Goal: Navigation & Orientation: Understand site structure

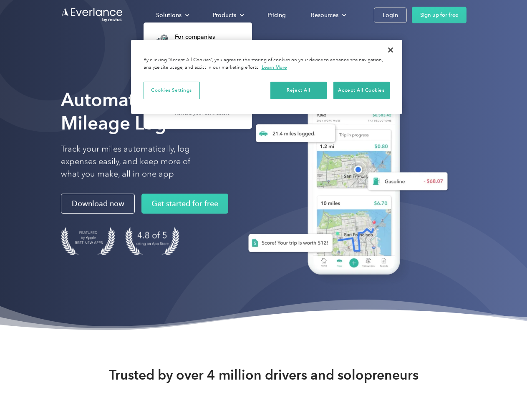
click at [172, 15] on div "Solutions" at bounding box center [168, 15] width 25 height 10
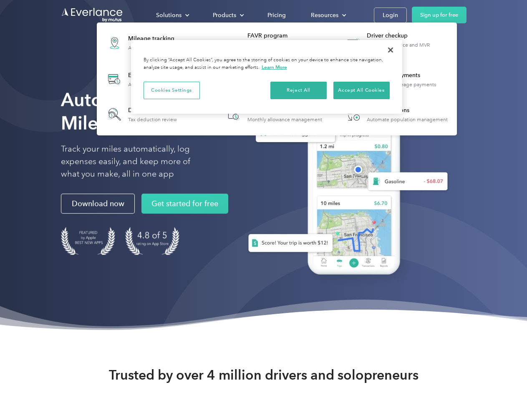
click at [227, 15] on div "Products" at bounding box center [224, 15] width 23 height 10
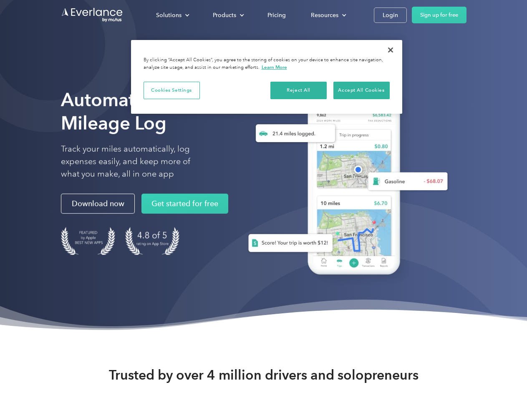
click at [327, 15] on div "Resources" at bounding box center [325, 15] width 28 height 10
click at [171, 90] on button "Cookies Settings" at bounding box center [171, 91] width 56 height 18
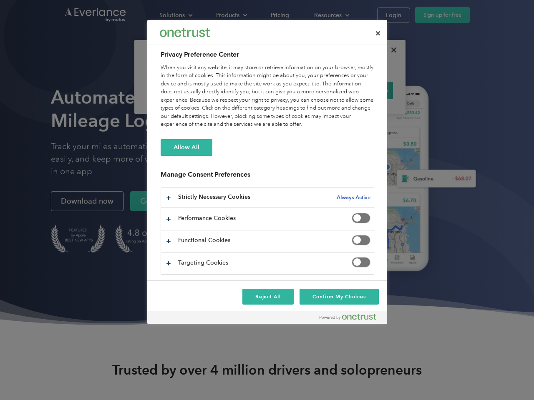
click at [299, 90] on div "When you visit any website, it may store or retrieve information on your browse…" at bounding box center [268, 96] width 214 height 65
click at [361, 90] on div "When you visit any website, it may store or retrieve information on your browse…" at bounding box center [268, 96] width 214 height 65
click at [390, 50] on div at bounding box center [267, 200] width 534 height 400
